Goal: Transaction & Acquisition: Purchase product/service

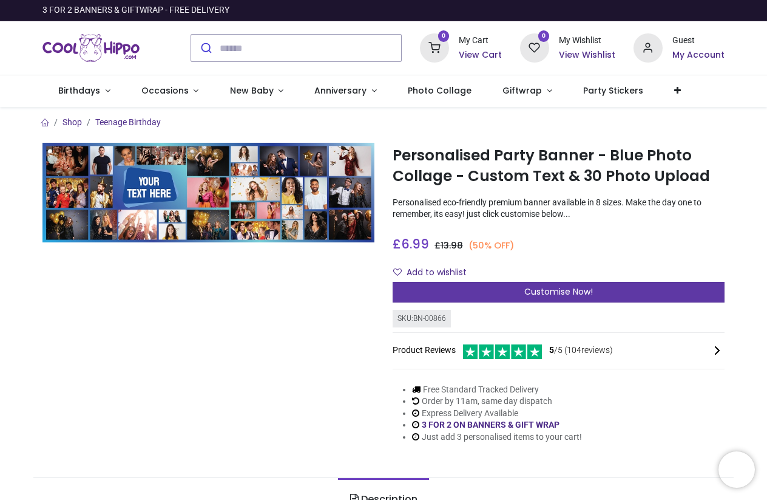
click at [486, 288] on div "Customise Now!" at bounding box center [559, 292] width 332 height 21
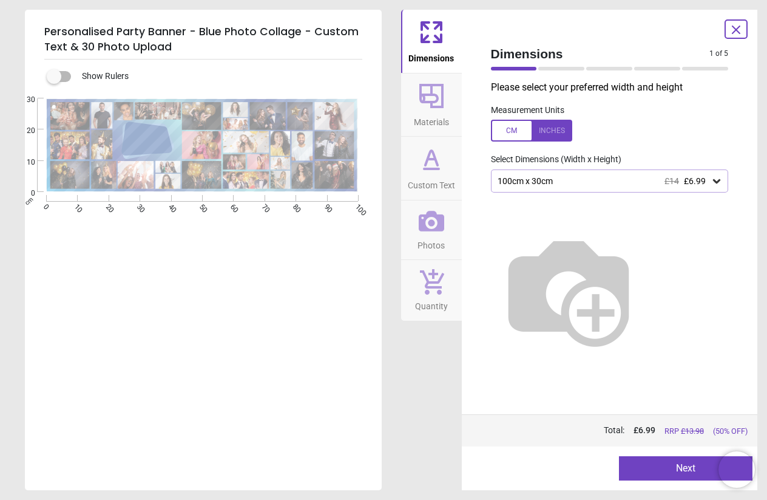
click at [709, 186] on div "100cm x 30cm £14 £6.99" at bounding box center [610, 180] width 238 height 23
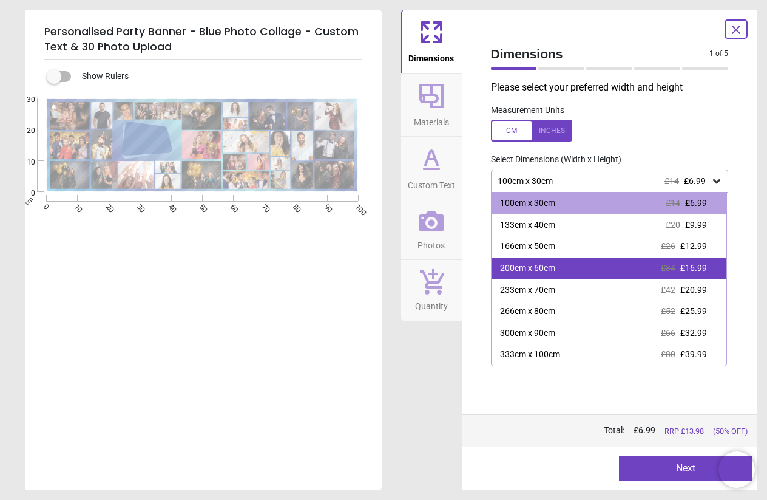
click at [640, 265] on div "200cm x 60cm £34 £16.99" at bounding box center [610, 268] width 236 height 22
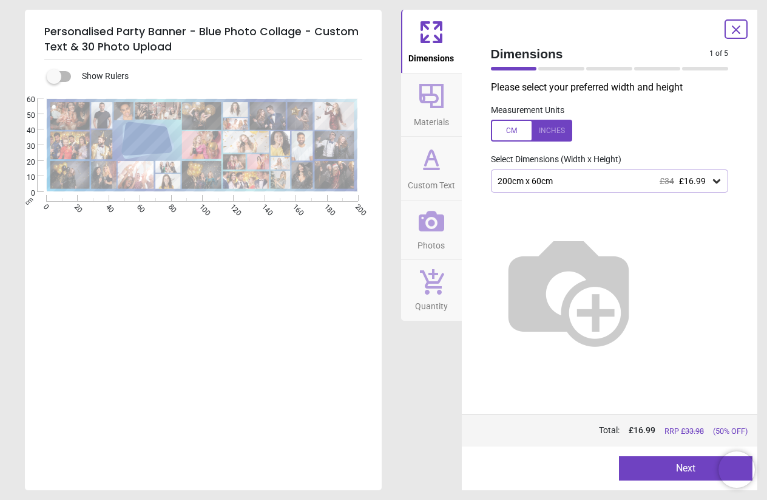
click at [719, 177] on icon at bounding box center [717, 181] width 12 height 12
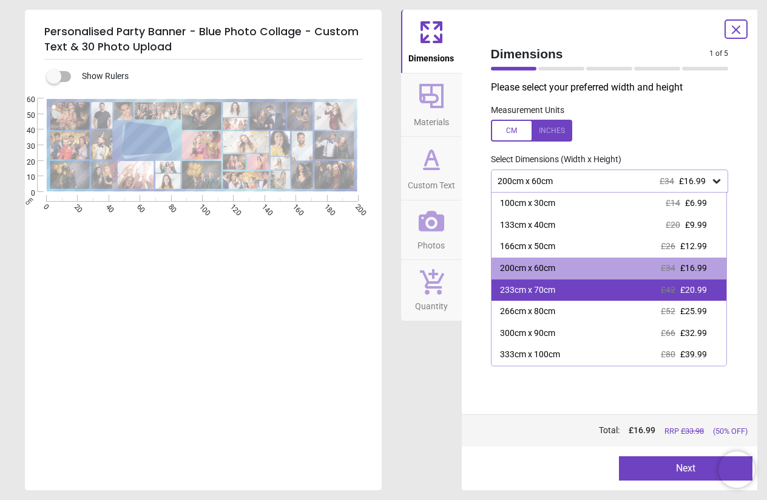
click at [614, 291] on div "233cm x 70cm £42 £20.99" at bounding box center [610, 290] width 236 height 22
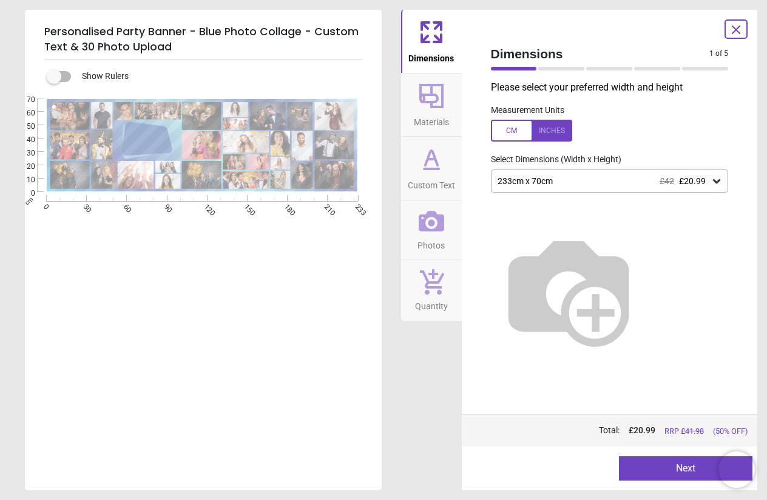
click at [664, 463] on button "Next" at bounding box center [686, 468] width 134 height 24
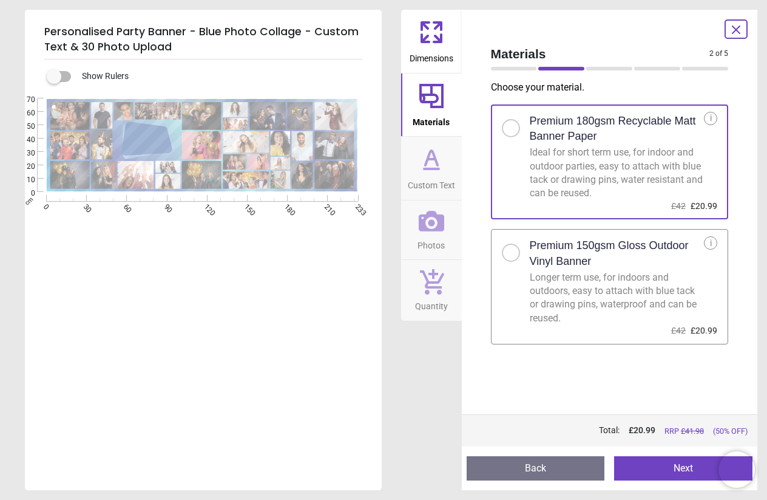
click at [673, 467] on button "Next" at bounding box center [683, 468] width 138 height 24
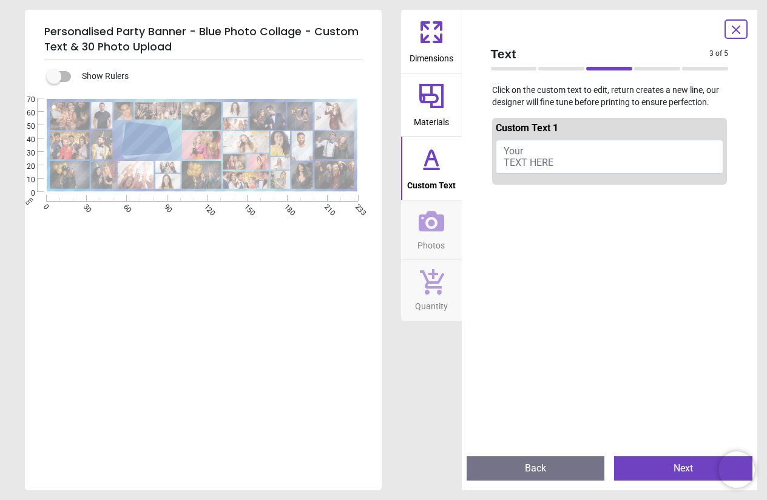
click at [550, 157] on span "Your TEXT HERE" at bounding box center [529, 156] width 50 height 23
type textarea "**********"
click at [569, 147] on button "in memory of Roy sylvester" at bounding box center [610, 155] width 228 height 30
click at [562, 150] on button "in memory of Roy sylvester" at bounding box center [610, 155] width 228 height 30
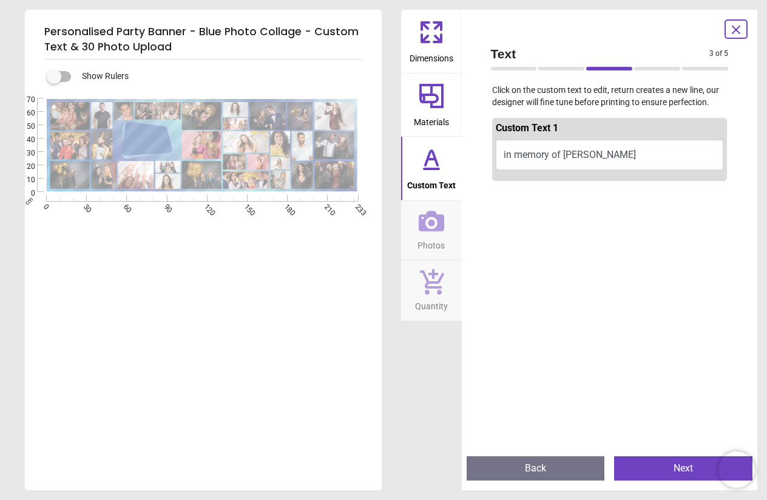
click at [644, 466] on button "Next" at bounding box center [683, 468] width 138 height 24
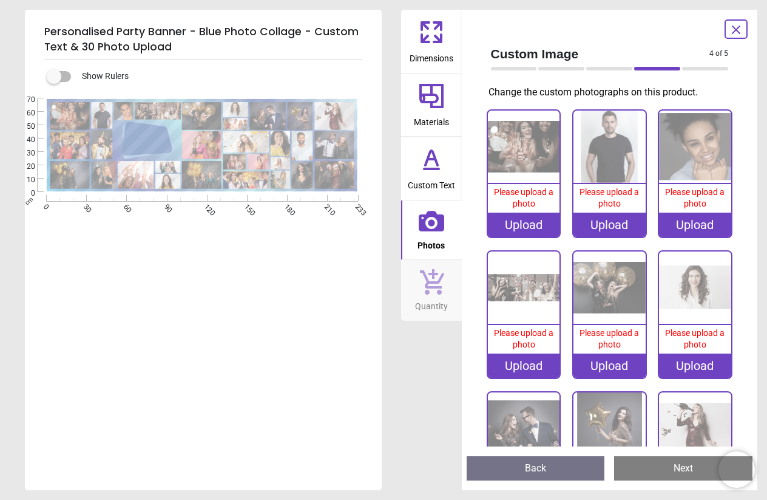
click at [502, 479] on button "Back" at bounding box center [536, 468] width 138 height 24
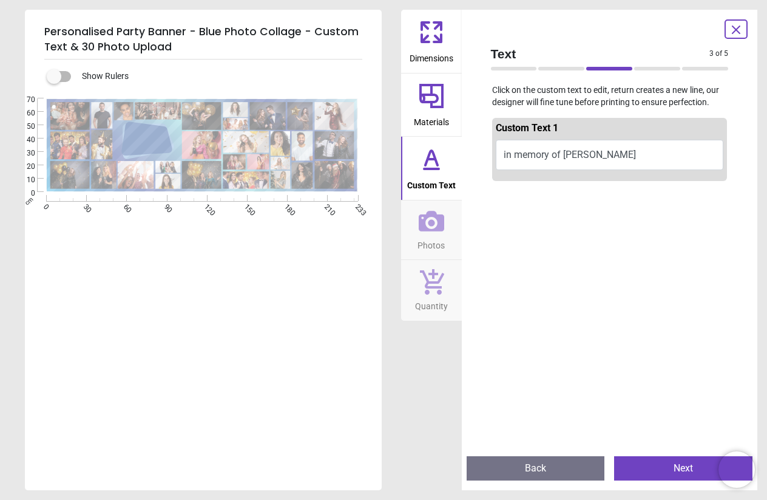
click at [502, 479] on button "Back" at bounding box center [536, 468] width 138 height 24
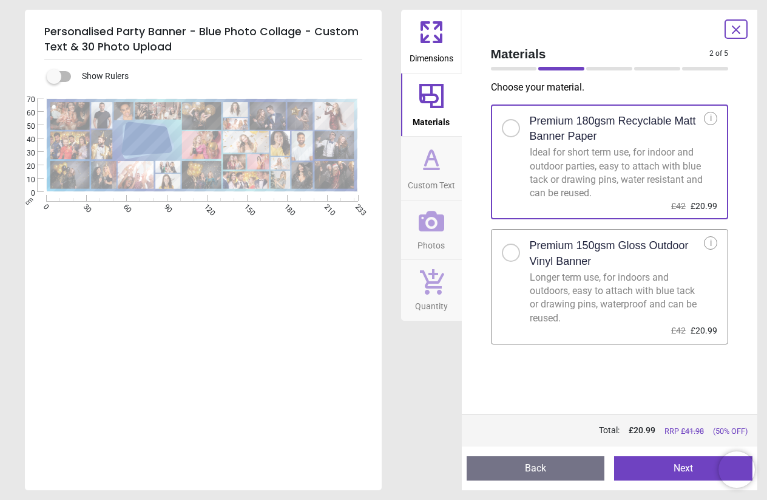
click at [502, 479] on button "Back" at bounding box center [536, 468] width 138 height 24
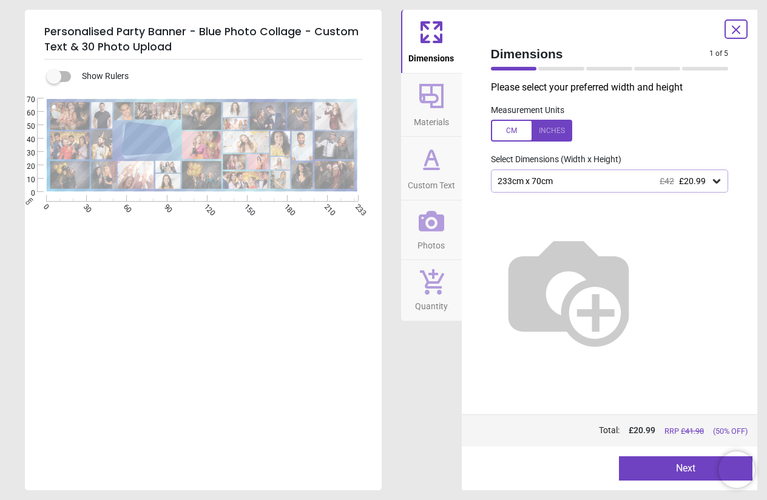
click at [584, 185] on div "233cm x 70cm £42 £20.99" at bounding box center [610, 180] width 238 height 23
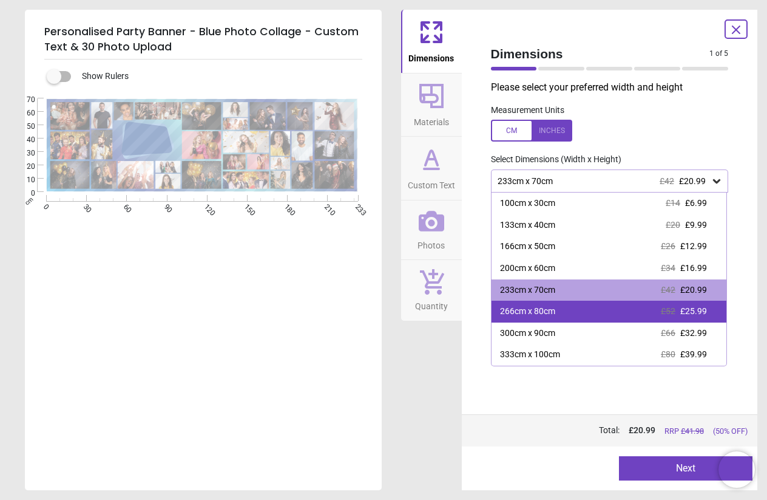
click at [596, 306] on div "266cm x 80cm £52 £25.99" at bounding box center [610, 312] width 236 height 22
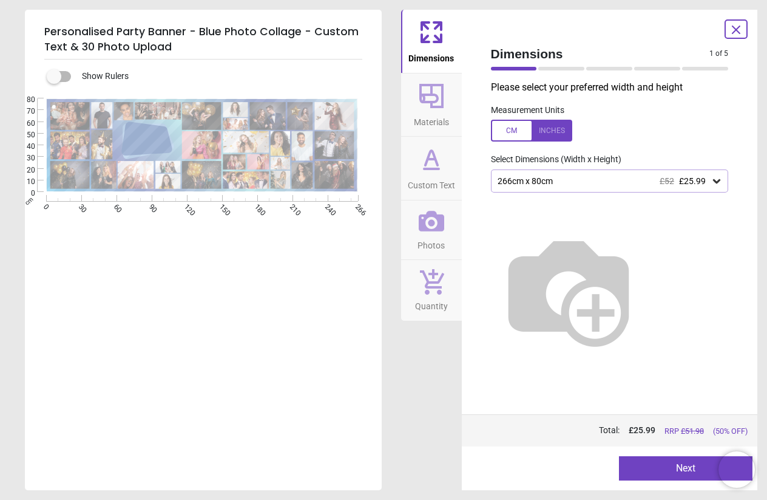
click at [682, 471] on button "Next" at bounding box center [686, 468] width 134 height 24
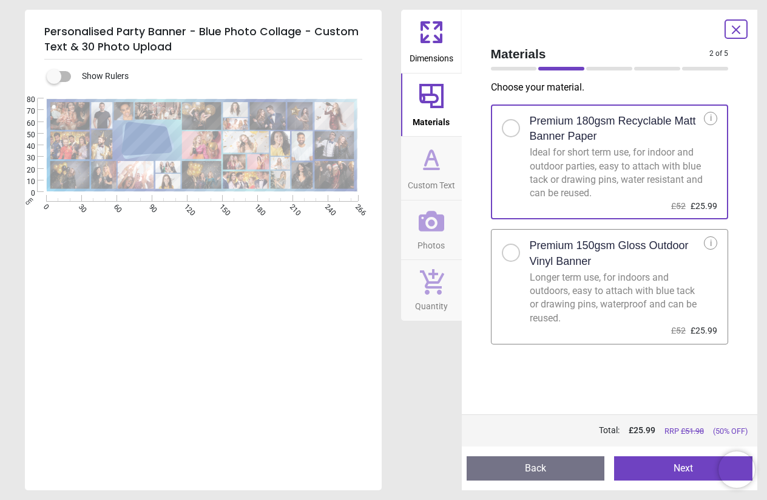
click at [671, 473] on button "Next" at bounding box center [683, 468] width 138 height 24
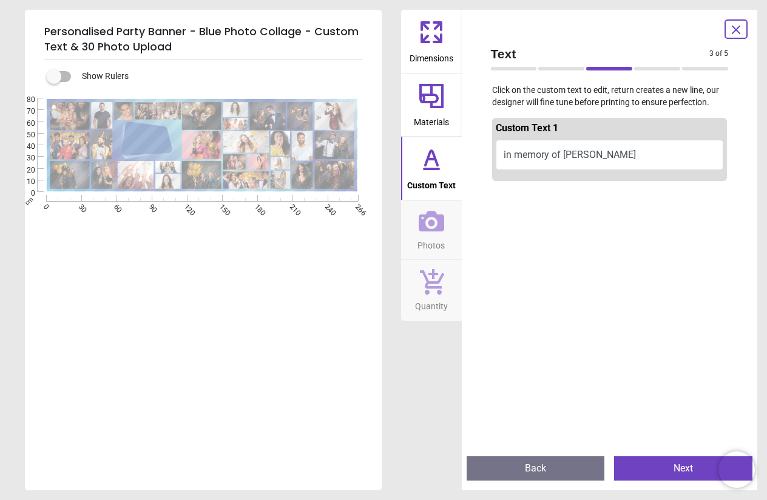
click at [255, 178] on image at bounding box center [246, 180] width 46 height 18
click at [730, 21] on span at bounding box center [736, 29] width 15 height 16
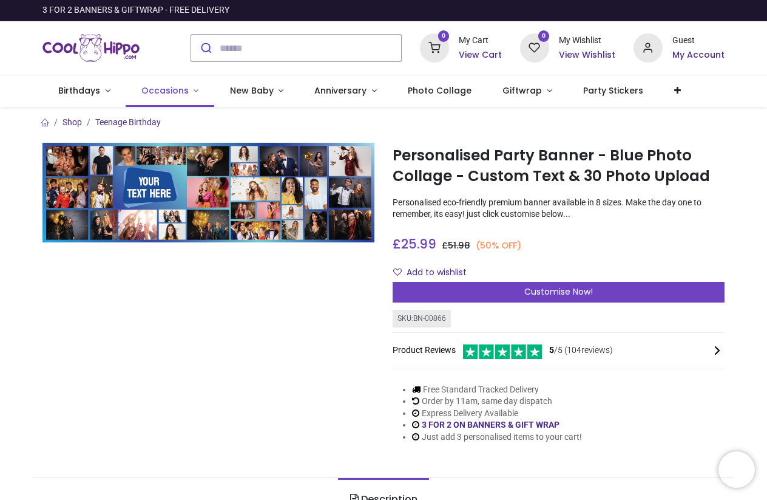
click at [199, 92] on link "Occasions" at bounding box center [170, 91] width 89 height 32
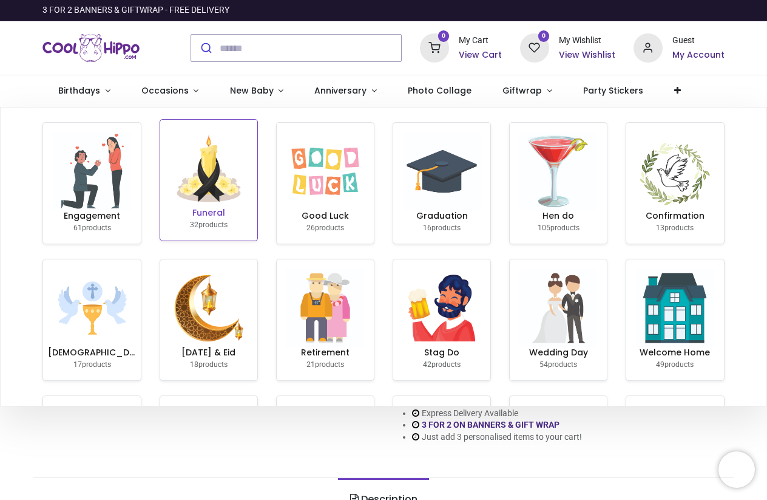
click at [202, 181] on img at bounding box center [209, 168] width 78 height 78
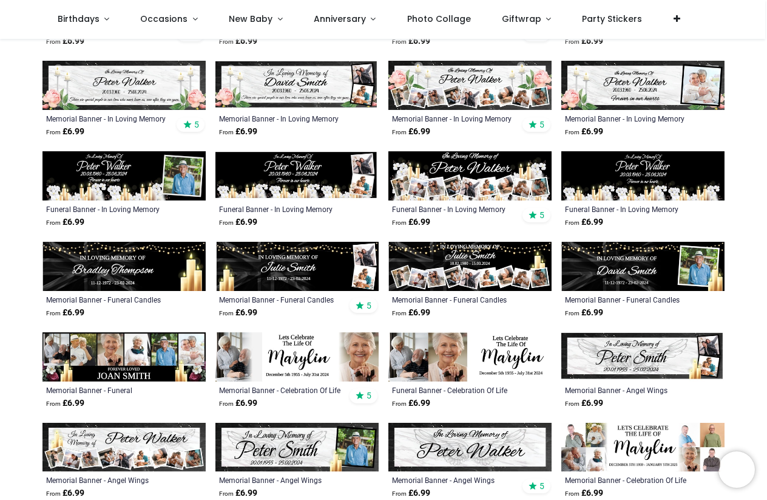
scroll to position [391, 0]
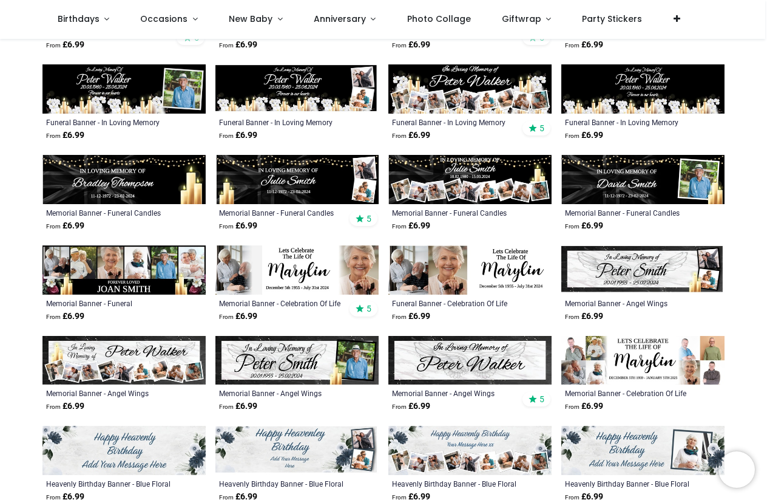
scroll to position [358, 0]
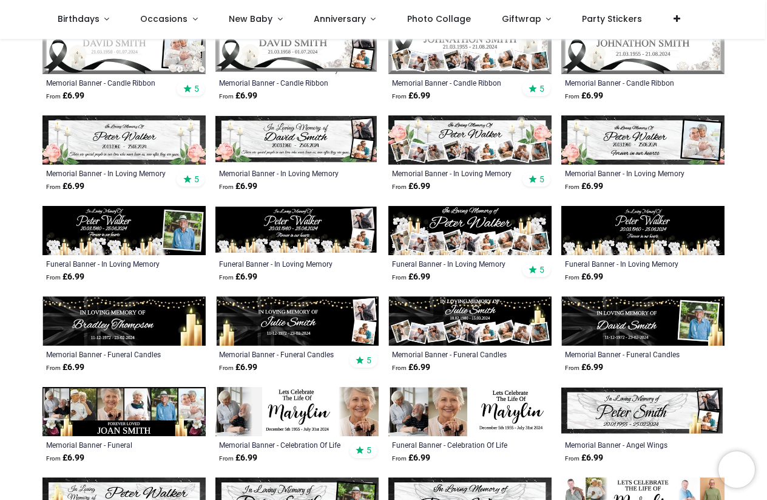
scroll to position [233, 0]
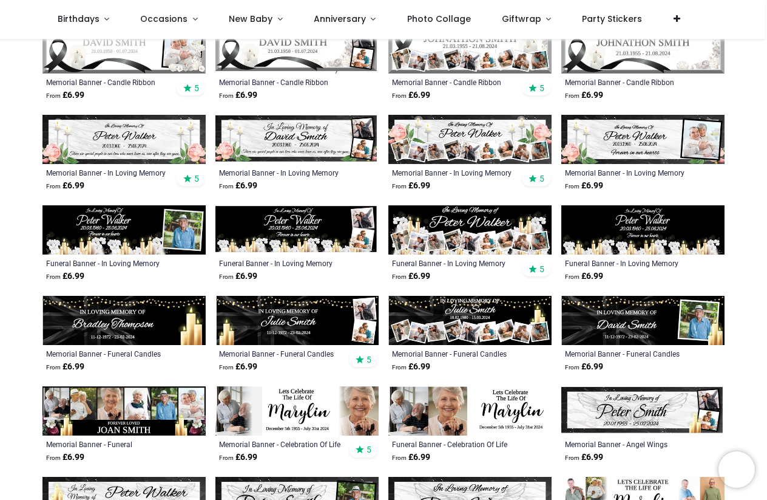
click at [668, 314] on img at bounding box center [643, 320] width 163 height 49
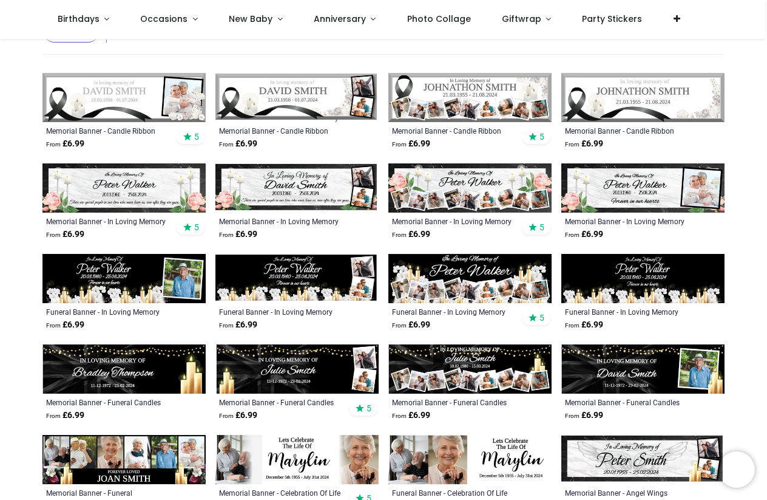
scroll to position [189, 0]
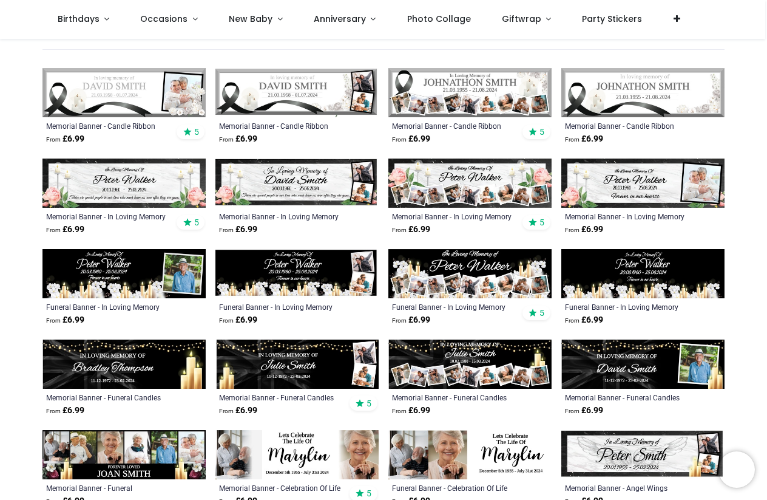
click at [636, 363] on img at bounding box center [643, 363] width 163 height 49
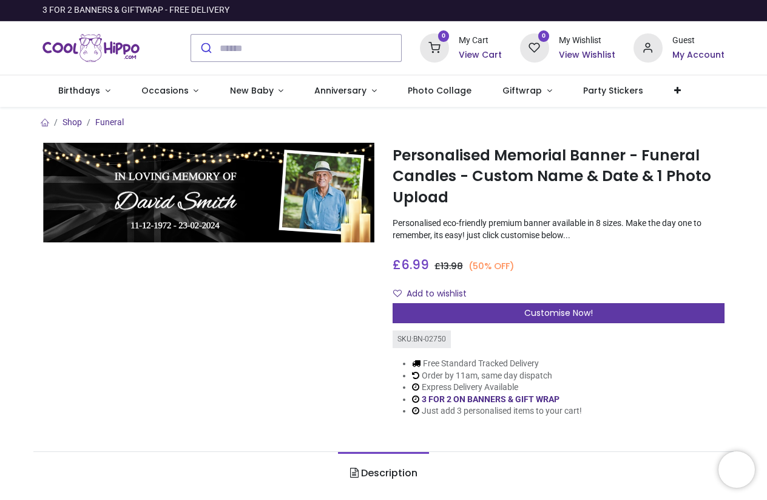
click at [551, 307] on span "Customise Now!" at bounding box center [559, 313] width 69 height 12
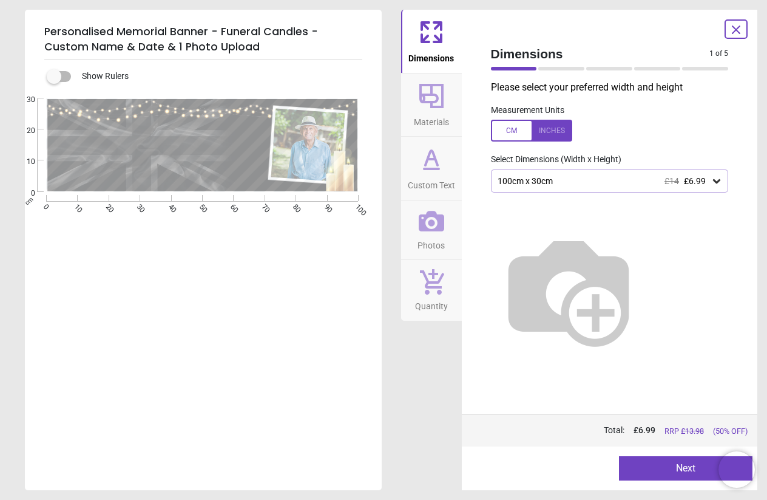
click at [720, 180] on icon at bounding box center [716, 181] width 7 height 4
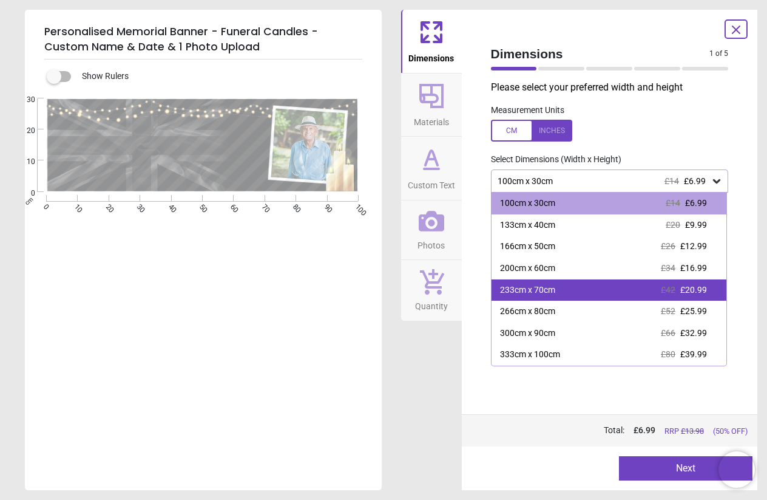
click at [710, 286] on div "233cm x 70cm £42 £20.99" at bounding box center [610, 290] width 236 height 22
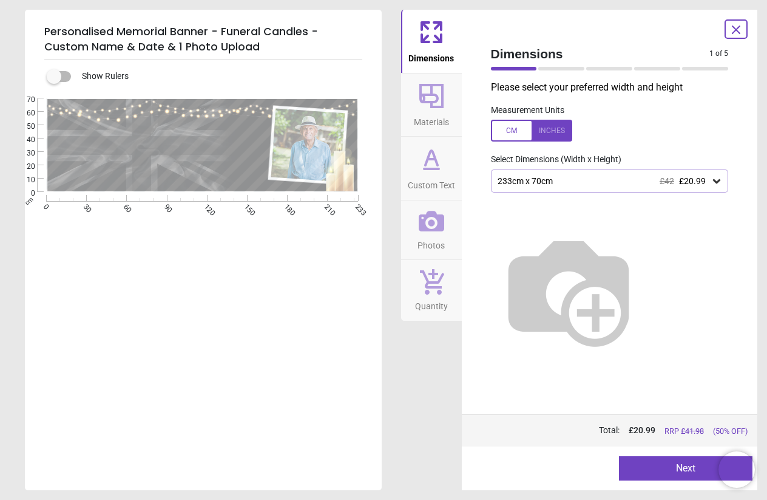
click at [653, 465] on button "Next" at bounding box center [686, 468] width 134 height 24
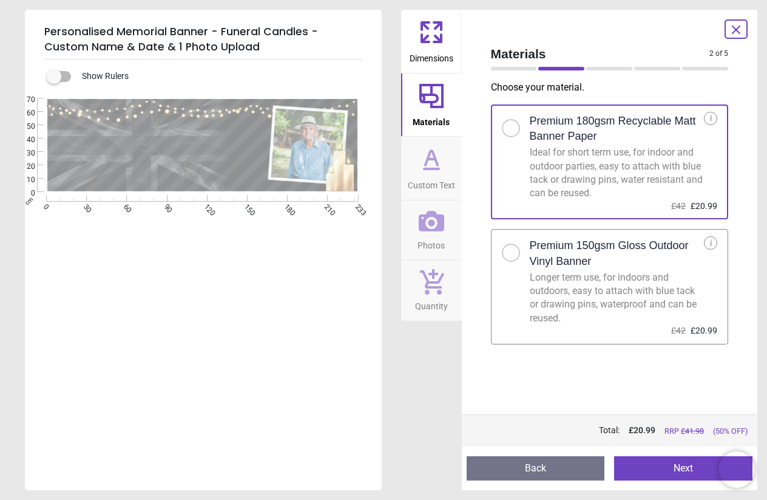
click at [653, 466] on button "Next" at bounding box center [683, 468] width 138 height 24
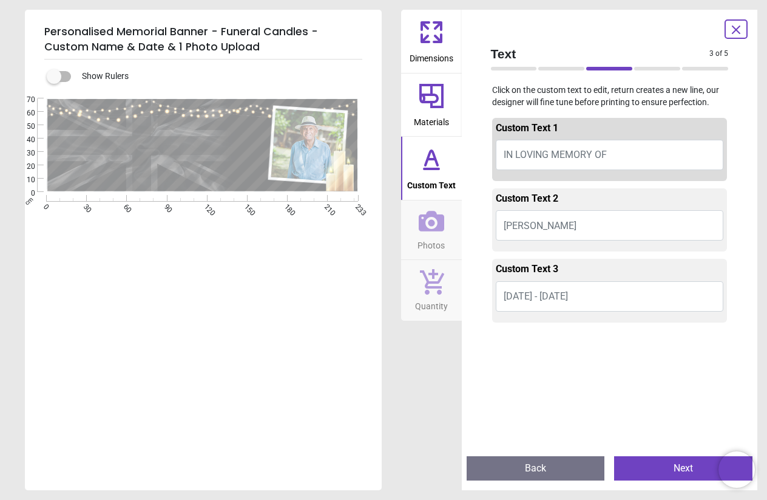
click at [574, 225] on button "David Smith" at bounding box center [610, 225] width 228 height 30
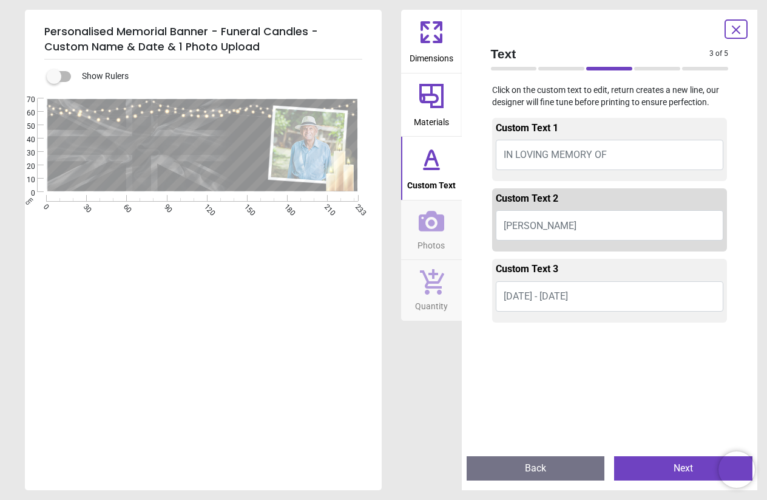
click at [574, 225] on button "David Smith" at bounding box center [610, 225] width 228 height 30
type textarea "*"
type textarea "**********"
click at [640, 298] on button "11-12-1972 - 23-02-2024" at bounding box center [610, 296] width 228 height 30
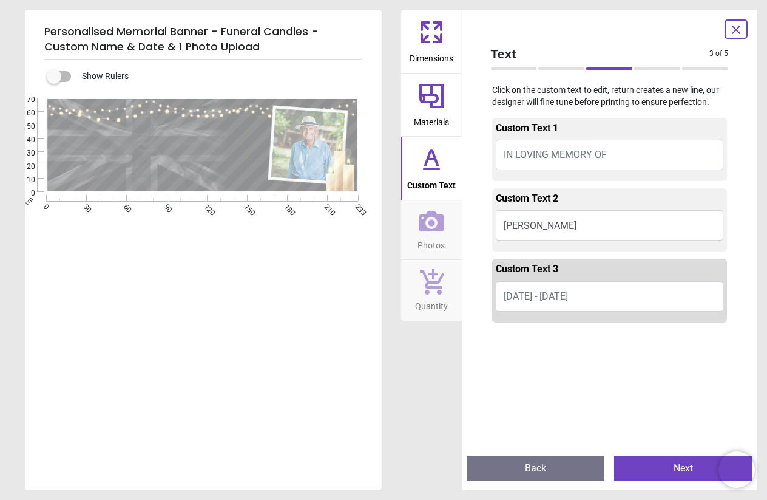
click at [640, 298] on button "11-12-1972 - 23-02-2024" at bounding box center [610, 296] width 228 height 30
type textarea "*"
type textarea "**********"
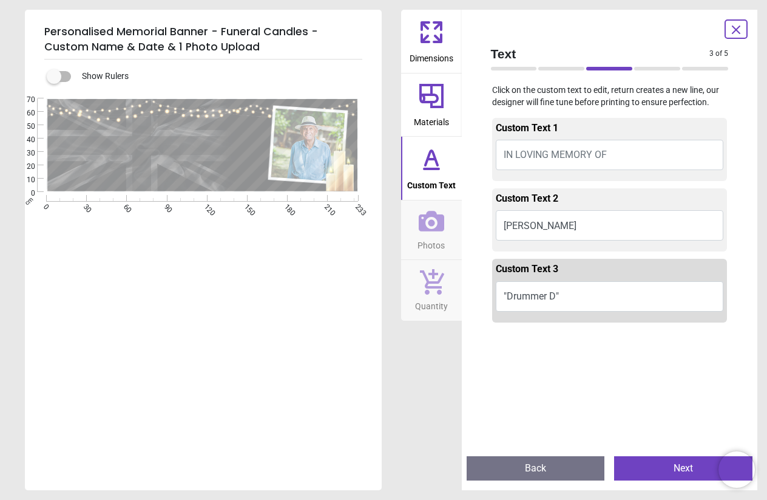
click at [658, 467] on button "Next" at bounding box center [683, 468] width 138 height 24
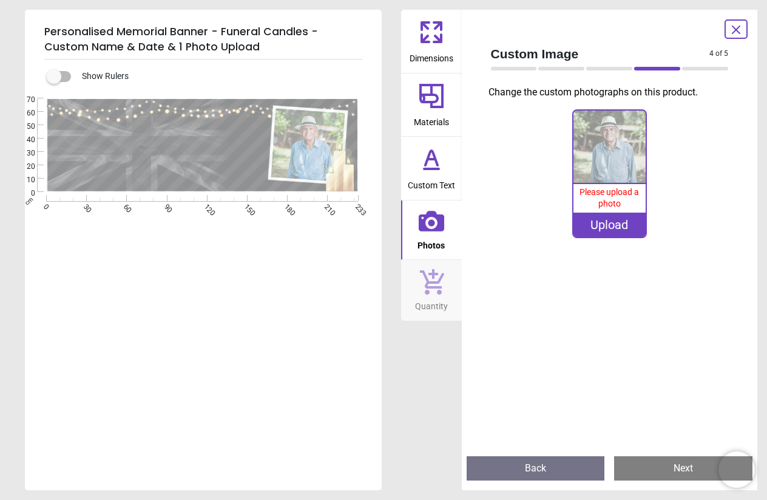
click at [614, 220] on div "Upload" at bounding box center [610, 224] width 72 height 24
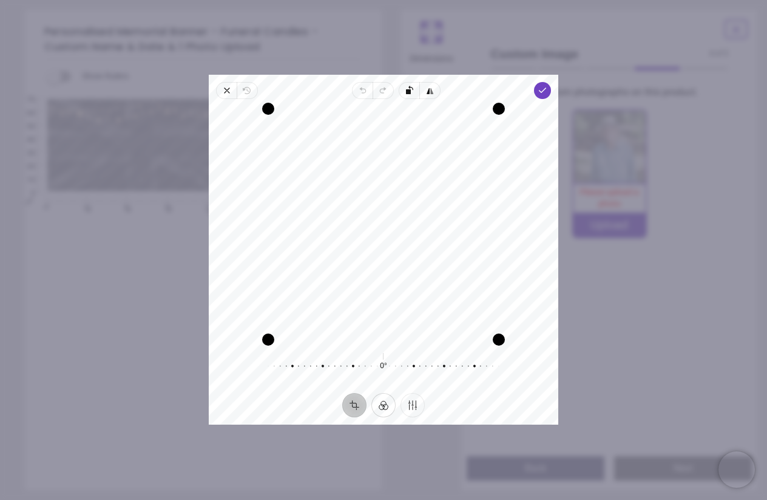
click at [385, 405] on button "Filter" at bounding box center [384, 405] width 24 height 24
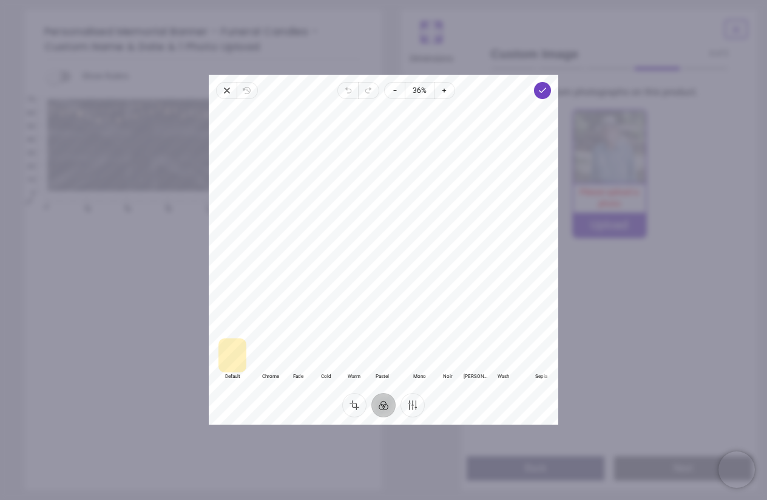
click at [271, 359] on div at bounding box center [270, 356] width 28 height 34
click at [234, 358] on div at bounding box center [233, 356] width 28 height 34
click at [261, 358] on div at bounding box center [270, 356] width 28 height 34
click at [294, 358] on div at bounding box center [298, 356] width 28 height 34
click at [331, 355] on div at bounding box center [326, 356] width 28 height 34
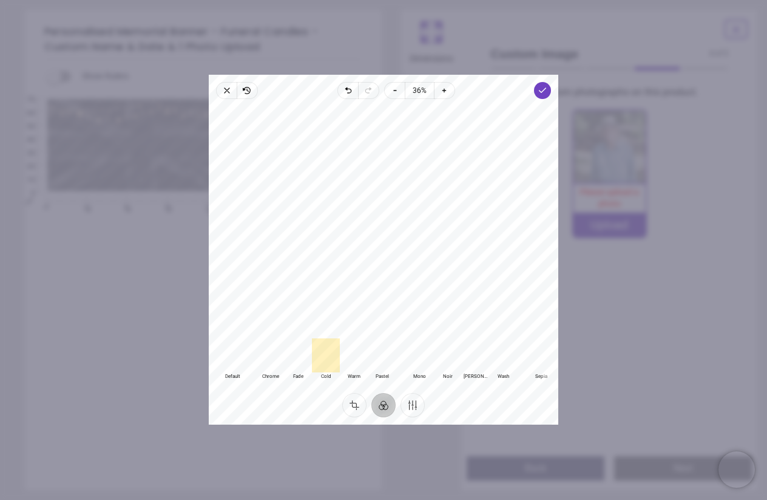
click at [356, 357] on div at bounding box center [354, 356] width 28 height 34
click at [375, 359] on div at bounding box center [382, 356] width 28 height 34
click at [349, 350] on div at bounding box center [354, 356] width 28 height 34
click at [423, 352] on div at bounding box center [420, 356] width 28 height 34
click at [458, 358] on div at bounding box center [447, 356] width 28 height 34
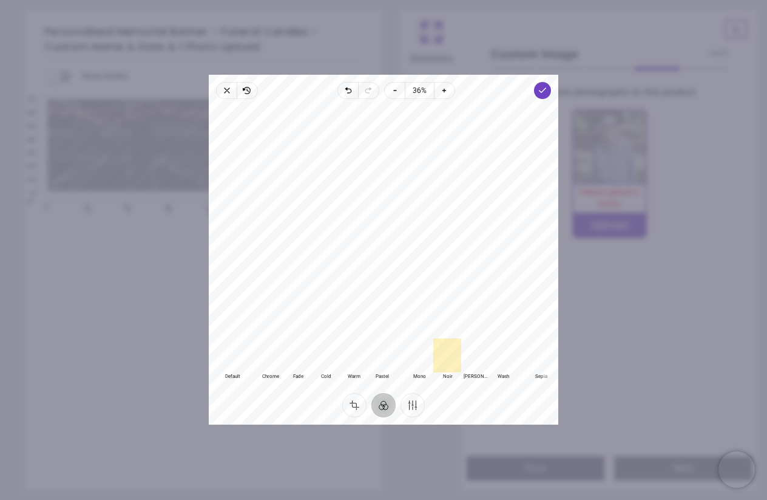
click at [480, 362] on div at bounding box center [475, 356] width 28 height 34
click at [501, 363] on div at bounding box center [503, 356] width 28 height 34
click at [532, 361] on div at bounding box center [541, 356] width 28 height 34
click at [275, 355] on div at bounding box center [270, 356] width 28 height 34
click at [228, 359] on div at bounding box center [232, 356] width 28 height 34
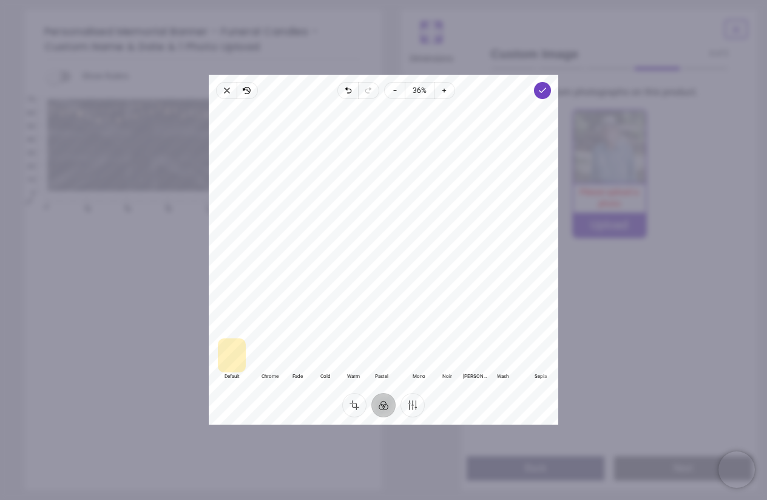
click at [257, 355] on div at bounding box center [270, 356] width 28 height 34
click at [545, 94] on icon "button" at bounding box center [543, 91] width 10 height 10
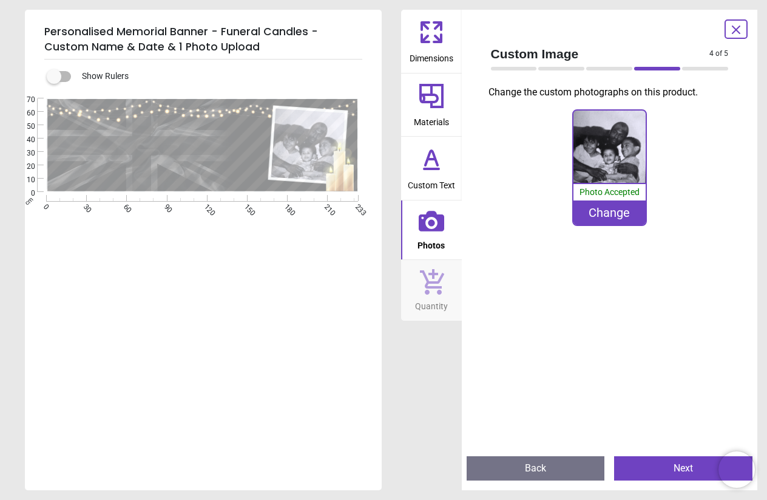
click at [595, 215] on div "Change" at bounding box center [610, 212] width 72 height 24
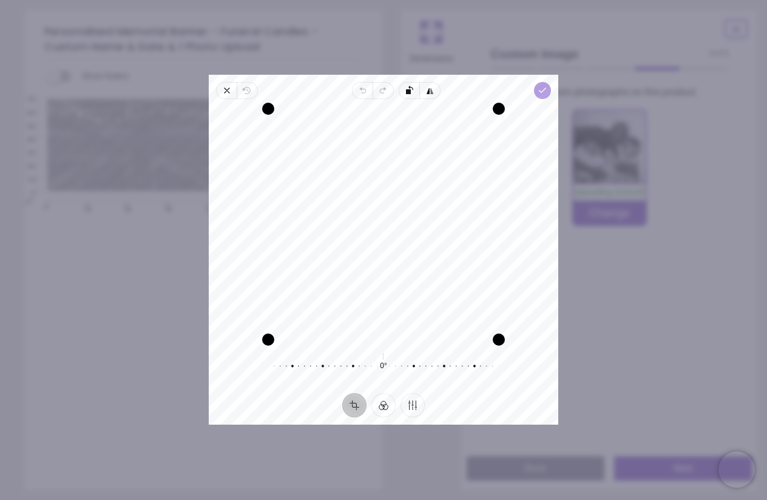
click at [547, 89] on icon "button" at bounding box center [543, 91] width 10 height 10
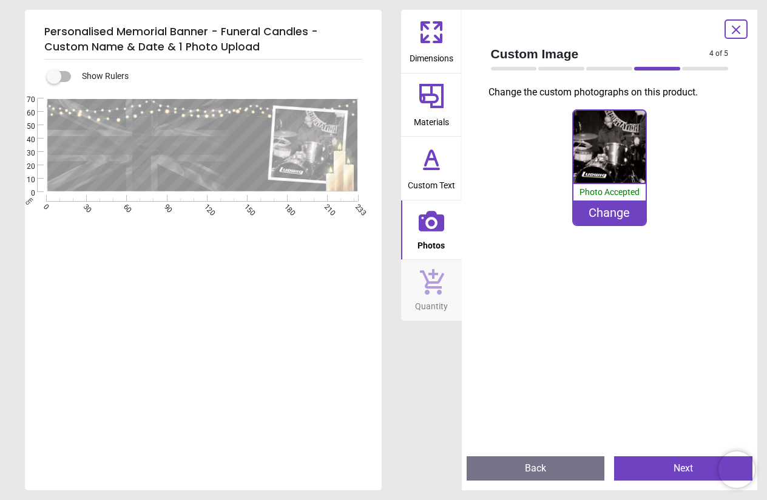
click at [681, 460] on button "Next" at bounding box center [683, 468] width 138 height 24
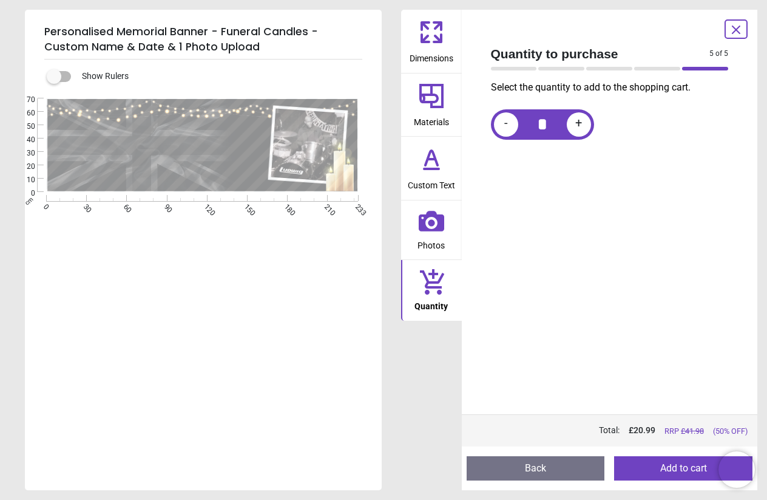
click at [556, 461] on button "Back" at bounding box center [536, 468] width 138 height 24
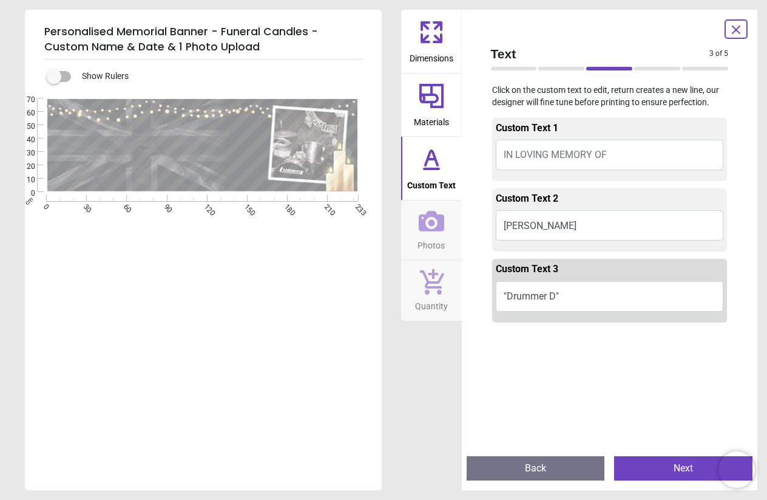
click at [556, 461] on button "Back" at bounding box center [536, 468] width 138 height 24
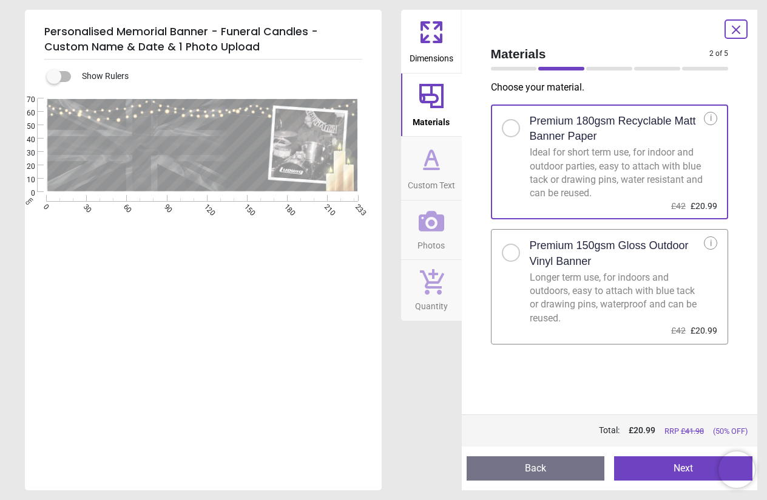
click at [556, 461] on button "Back" at bounding box center [536, 468] width 138 height 24
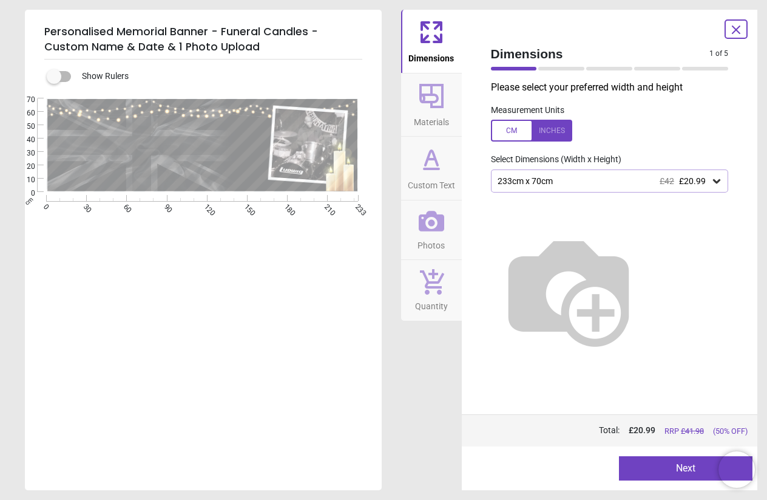
click at [742, 16] on div "Dimensions 1 of 5 1 of 6 Please select your preferred width and height Measurem…" at bounding box center [610, 250] width 296 height 480
click at [736, 32] on icon at bounding box center [736, 29] width 15 height 15
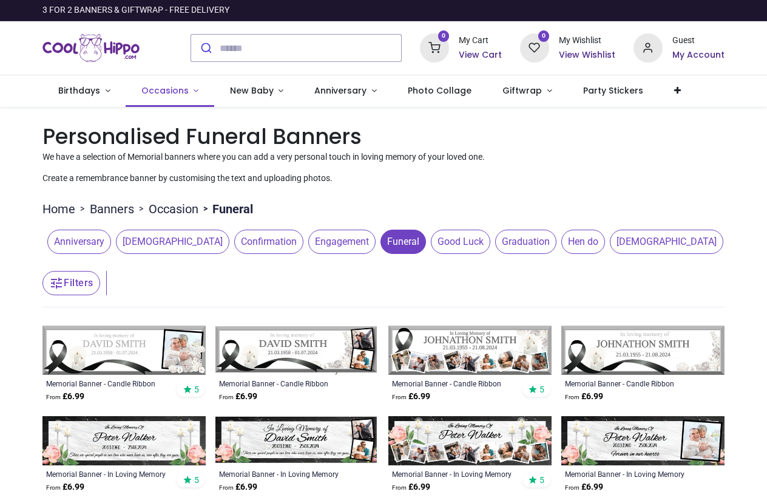
click at [185, 82] on link "Occasions" at bounding box center [170, 91] width 89 height 32
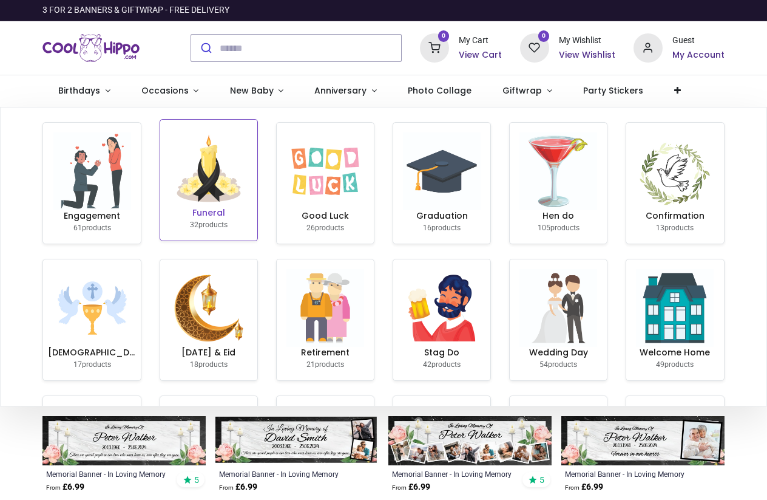
click at [227, 174] on img at bounding box center [209, 168] width 78 height 78
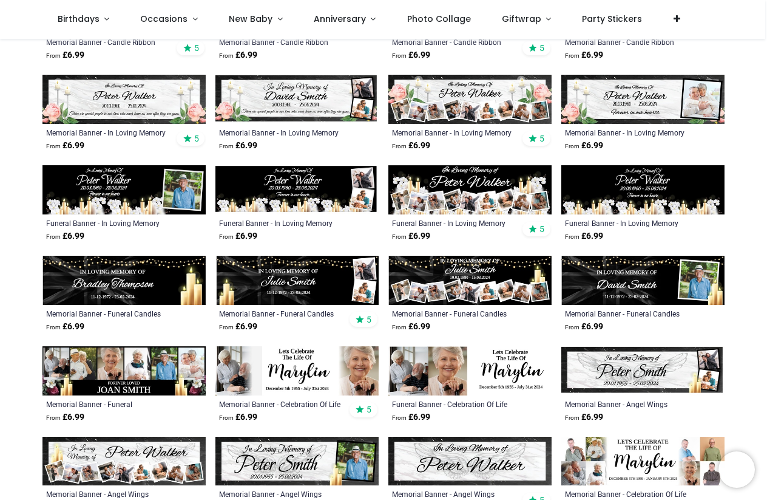
scroll to position [273, 0]
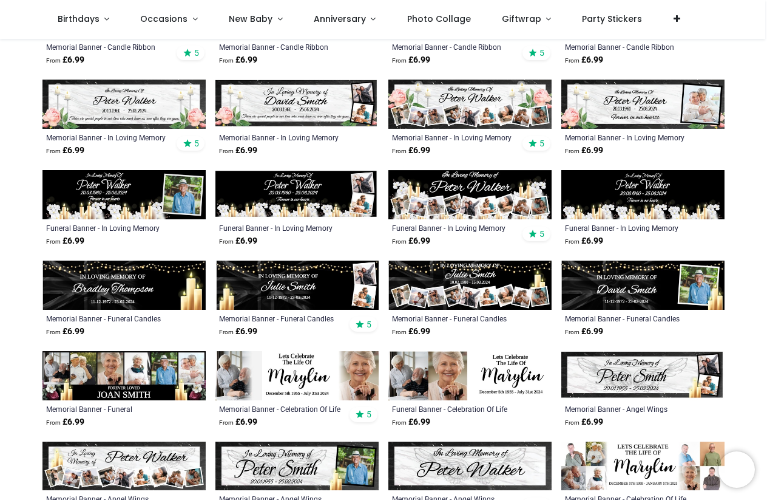
scroll to position [270, 0]
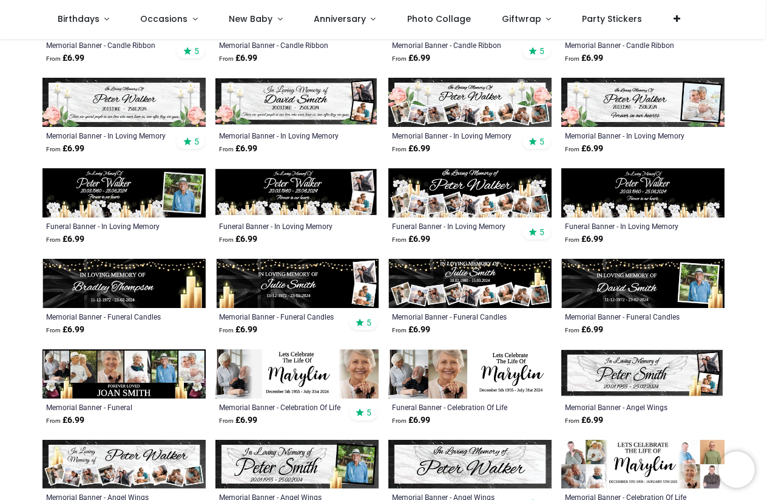
click at [476, 190] on img at bounding box center [470, 192] width 163 height 49
click at [342, 279] on img at bounding box center [297, 283] width 163 height 49
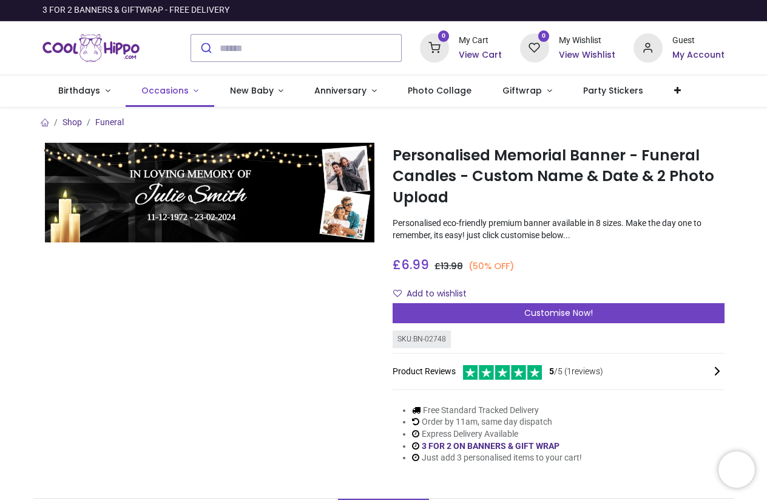
click at [183, 90] on span "Occasions" at bounding box center [166, 90] width 50 height 12
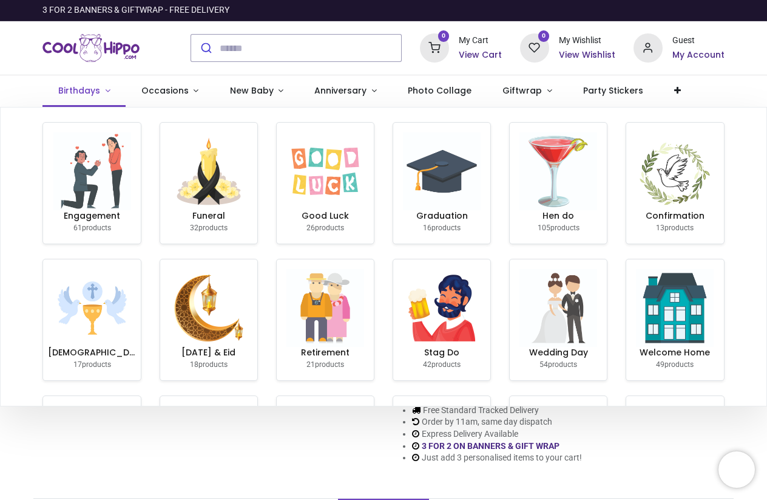
click at [98, 89] on span "Birthdays" at bounding box center [80, 90] width 44 height 12
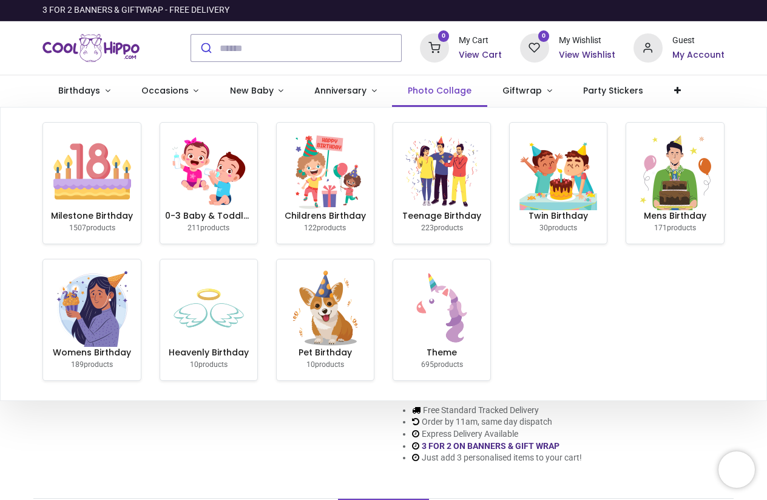
click at [433, 90] on span "Photo Collage" at bounding box center [440, 90] width 64 height 12
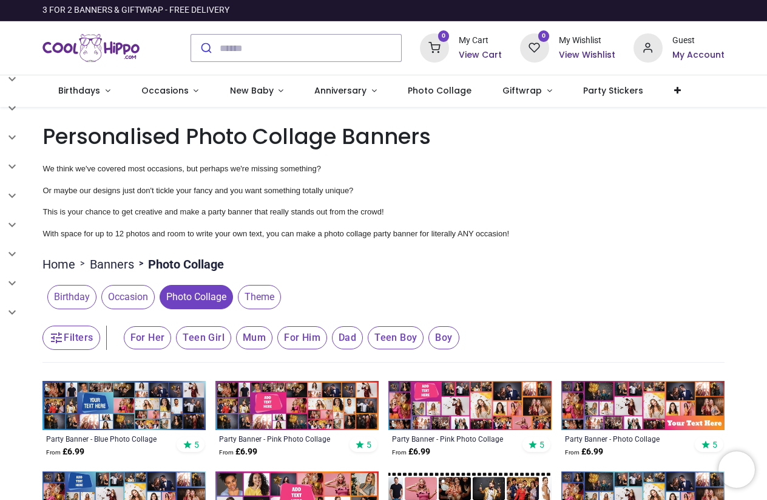
click at [118, 44] on img "Logo of Cool Hippo" at bounding box center [90, 48] width 97 height 34
